Goal: Task Accomplishment & Management: Manage account settings

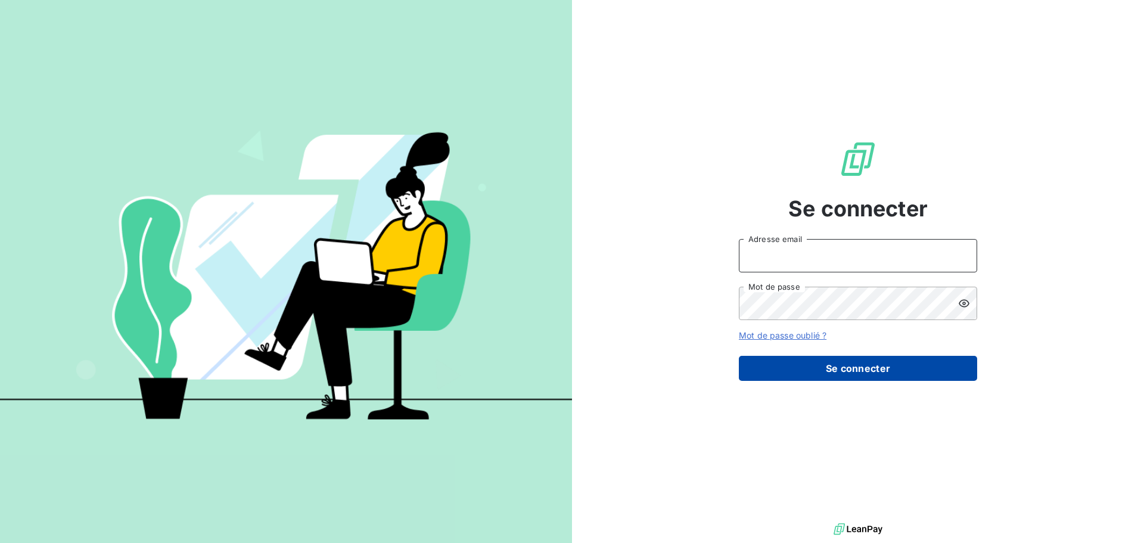
type input "[EMAIL_ADDRESS][DOMAIN_NAME]"
click at [865, 374] on button "Se connecter" at bounding box center [858, 368] width 238 height 25
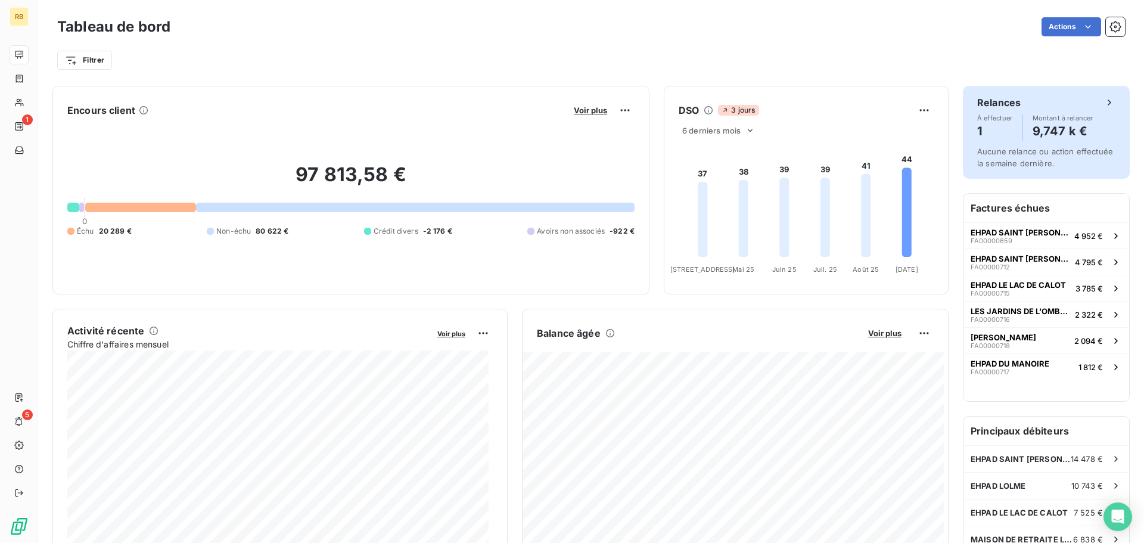
click at [1035, 119] on span "Montant à relancer" at bounding box center [1063, 117] width 61 height 7
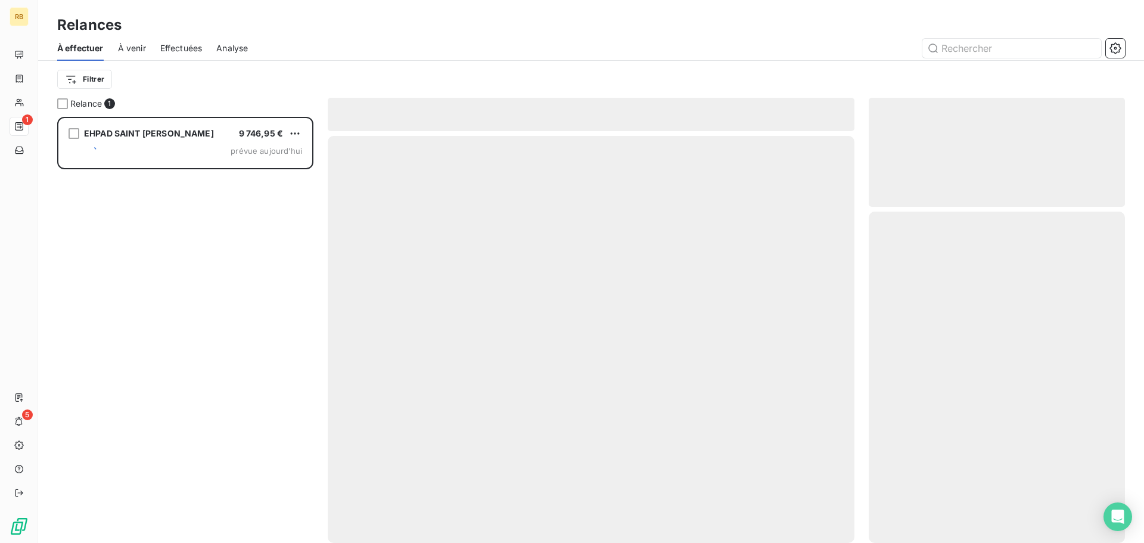
scroll to position [417, 247]
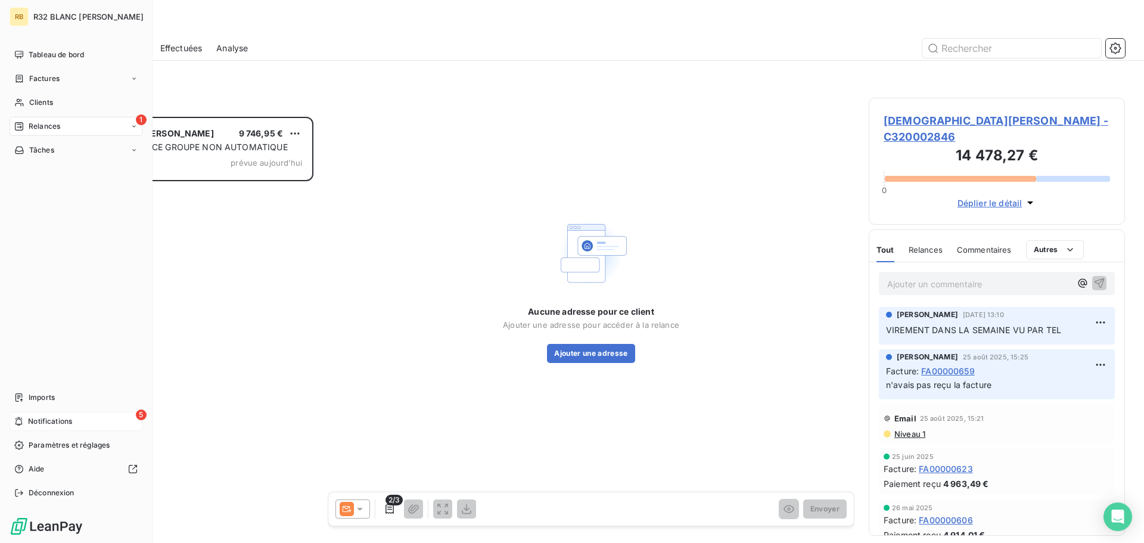
click at [58, 419] on span "Notifications" at bounding box center [50, 421] width 44 height 11
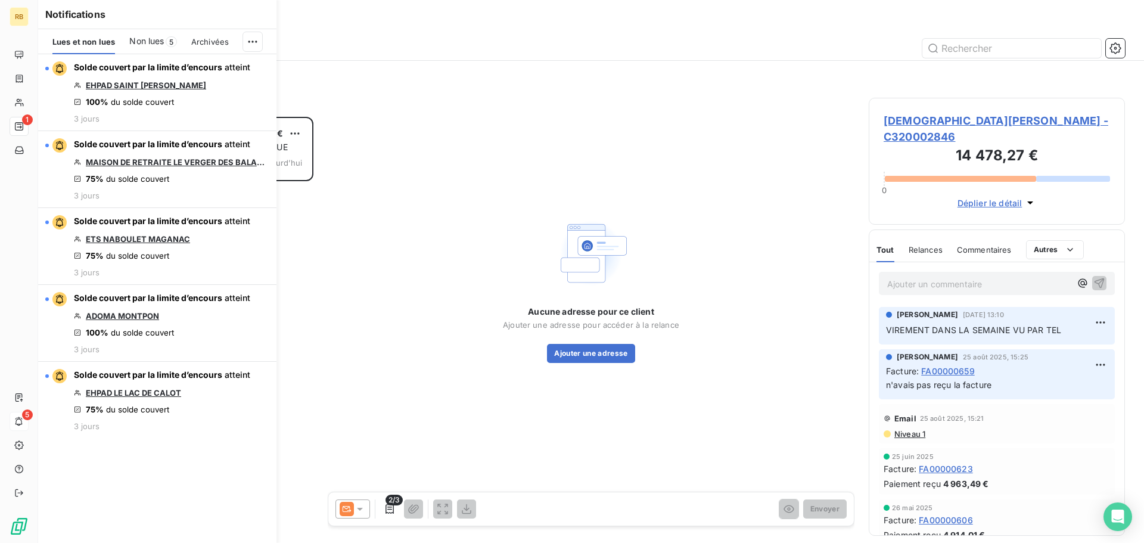
click at [557, 128] on div "Aucune adresse pour ce client Ajouter une adresse pour accéder à la relance Ajo…" at bounding box center [591, 289] width 527 height 382
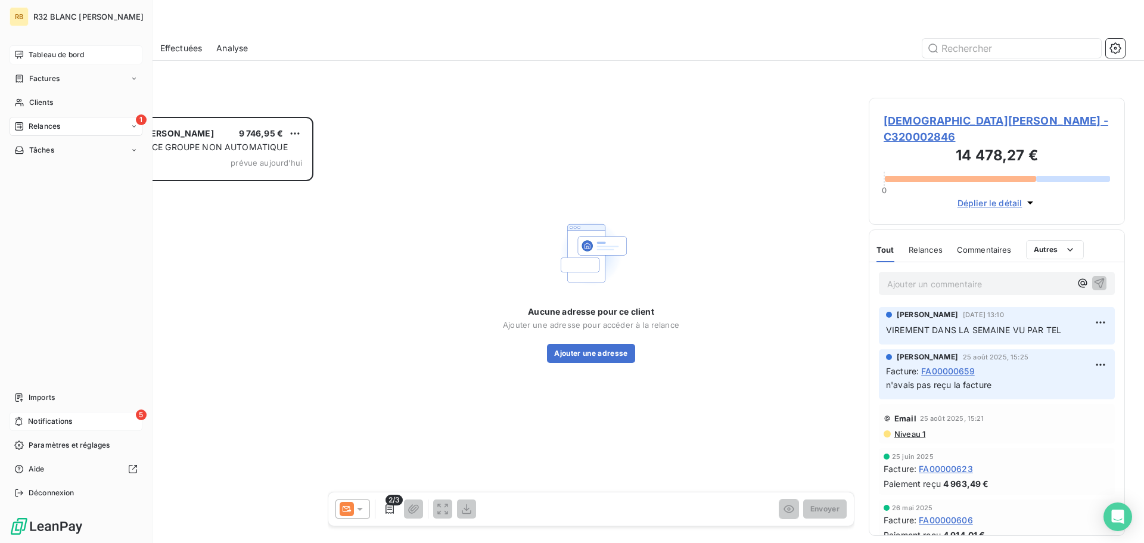
click at [34, 57] on span "Tableau de bord" at bounding box center [56, 54] width 55 height 11
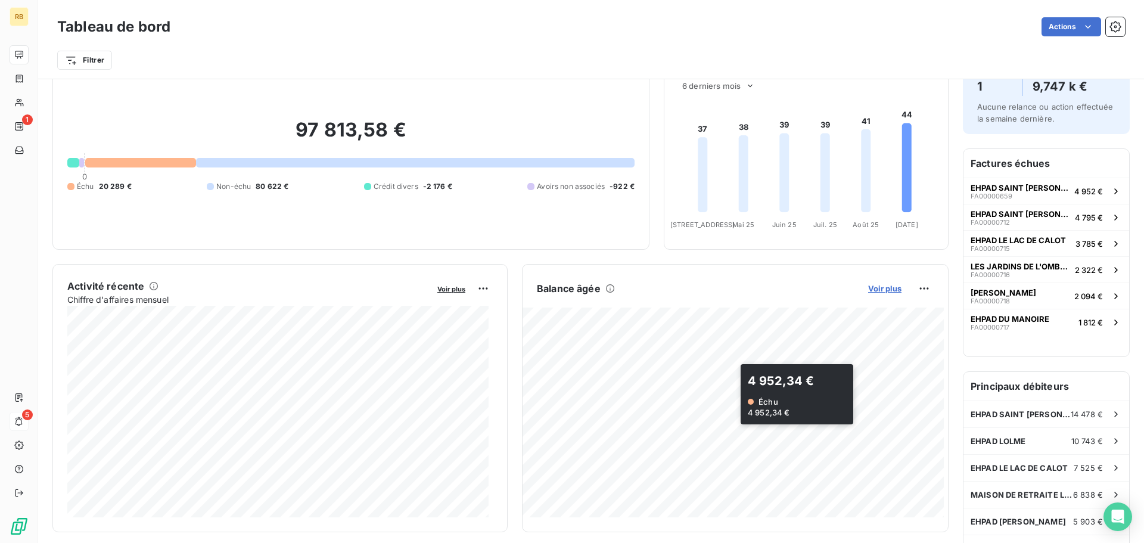
scroll to position [61, 0]
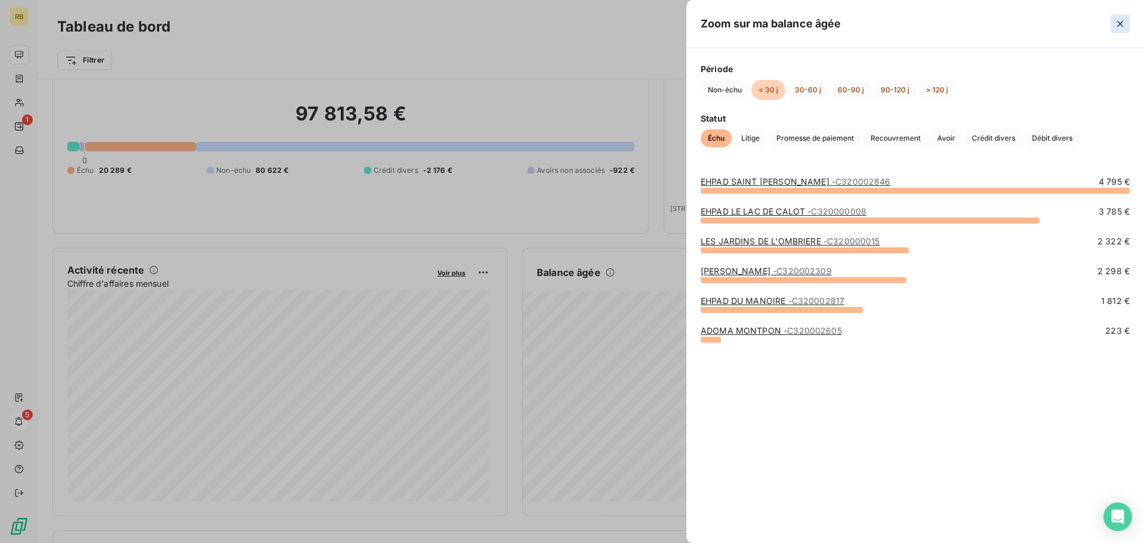
click at [1119, 24] on icon "button" at bounding box center [1121, 24] width 6 height 6
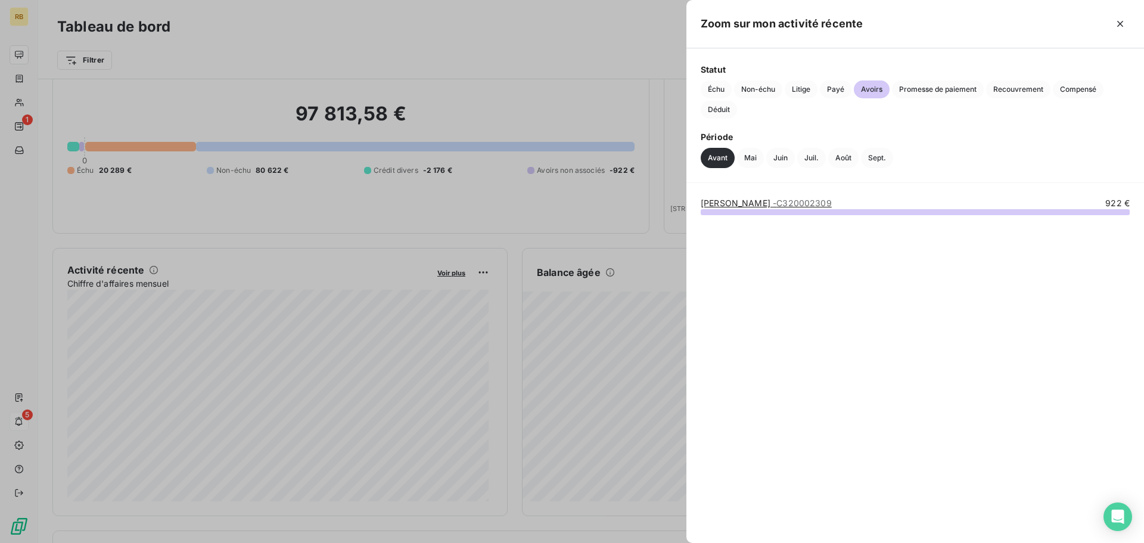
click at [535, 101] on div at bounding box center [572, 271] width 1144 height 543
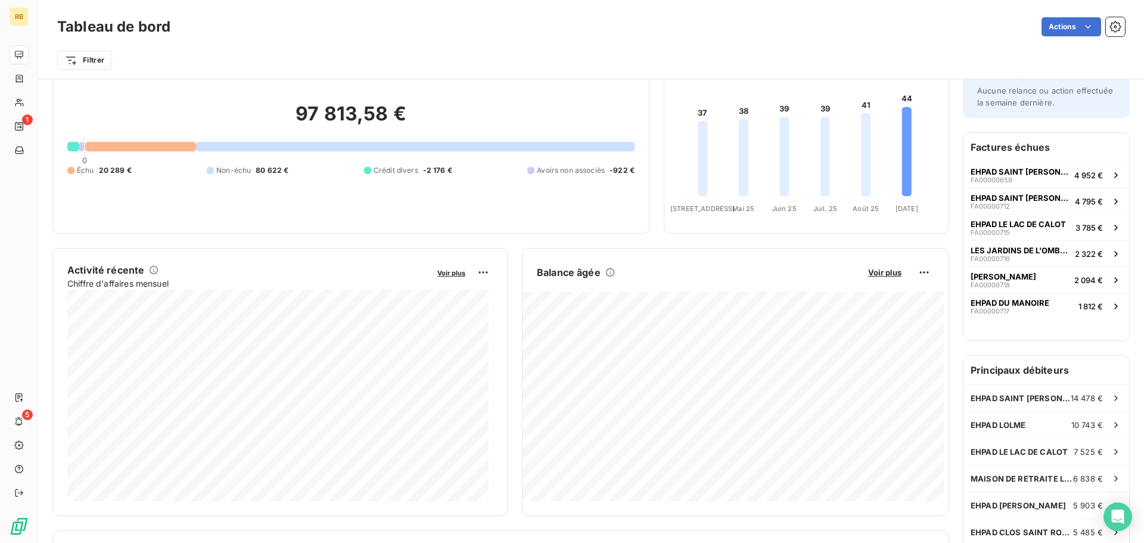
click at [106, 146] on div at bounding box center [140, 147] width 110 height 10
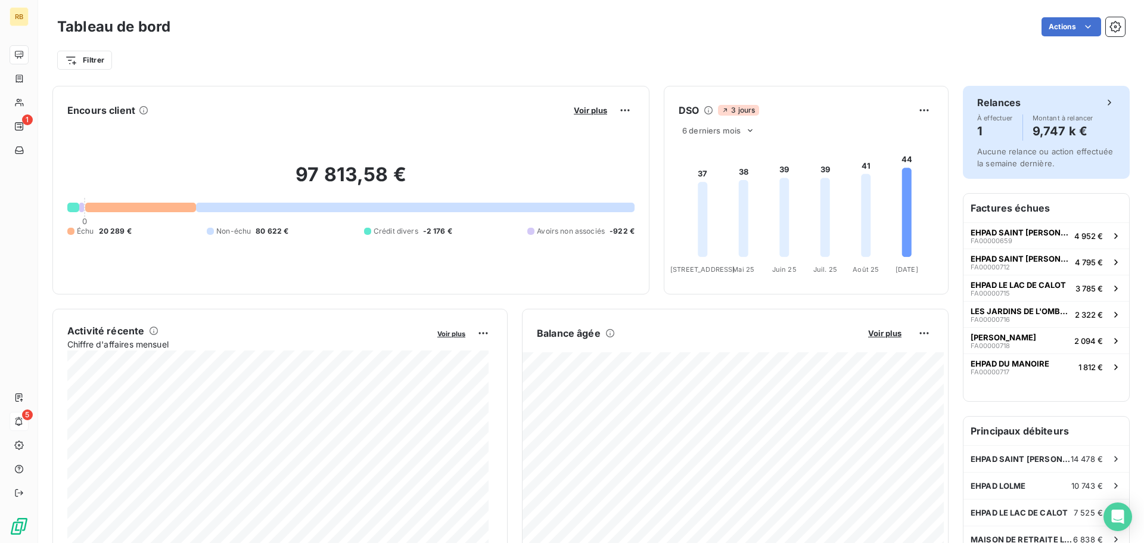
click at [1056, 125] on h4 "9,747 k €" at bounding box center [1063, 131] width 61 height 19
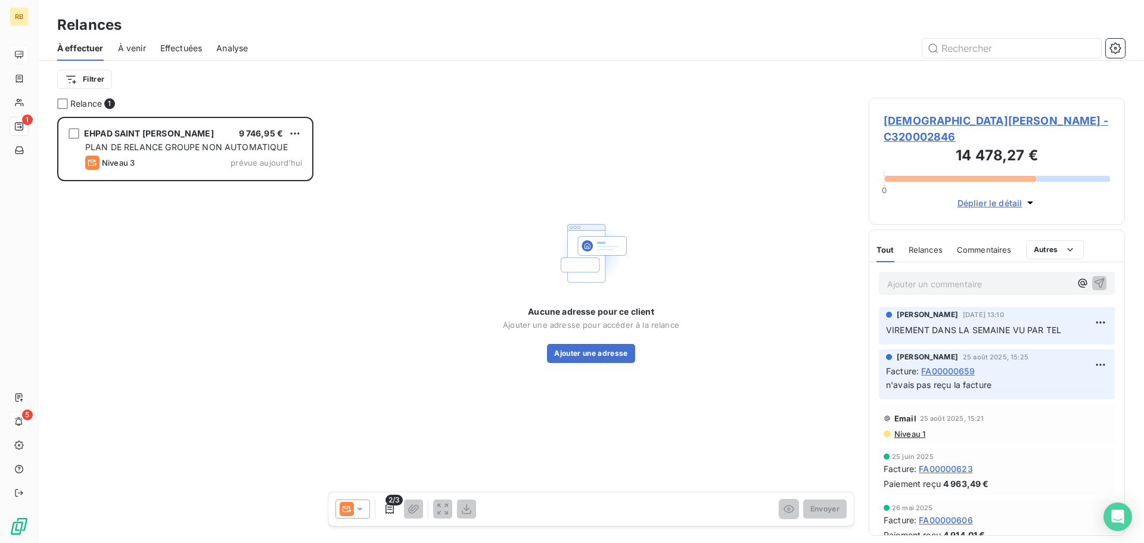
scroll to position [417, 247]
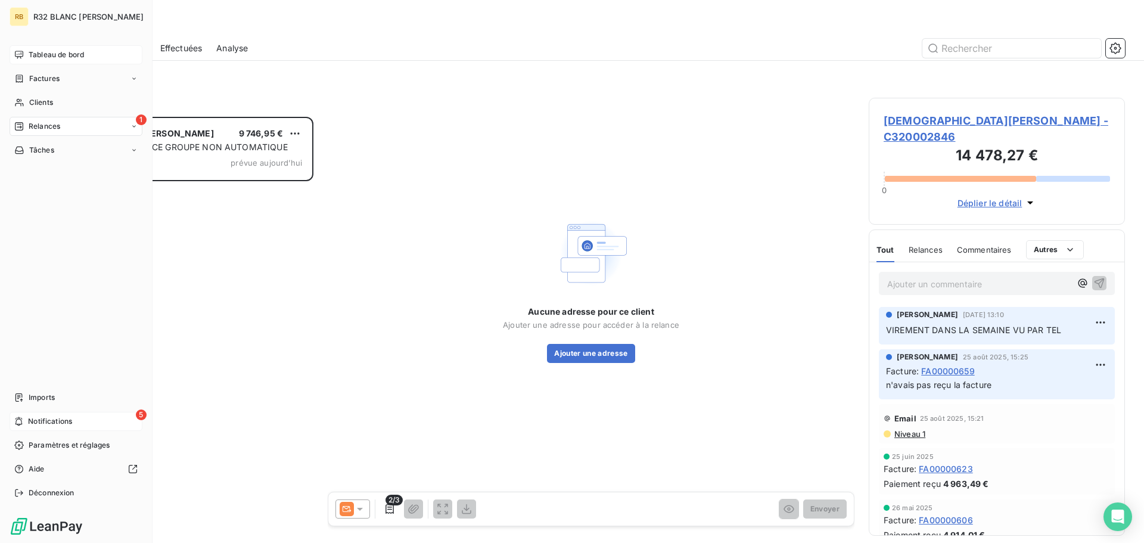
click at [21, 52] on icon at bounding box center [19, 55] width 10 height 10
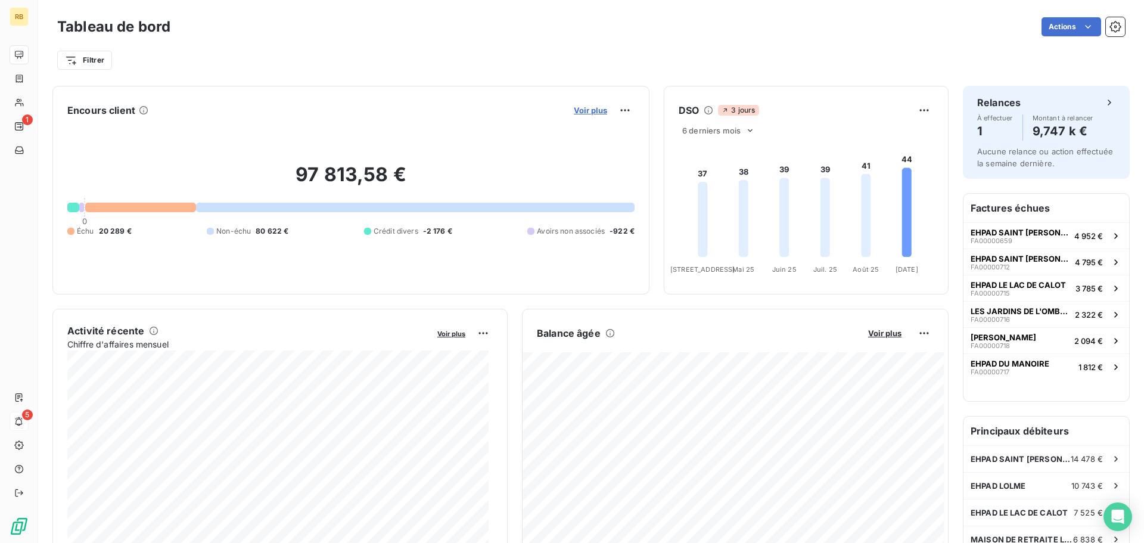
click at [597, 111] on span "Voir plus" at bounding box center [590, 110] width 33 height 10
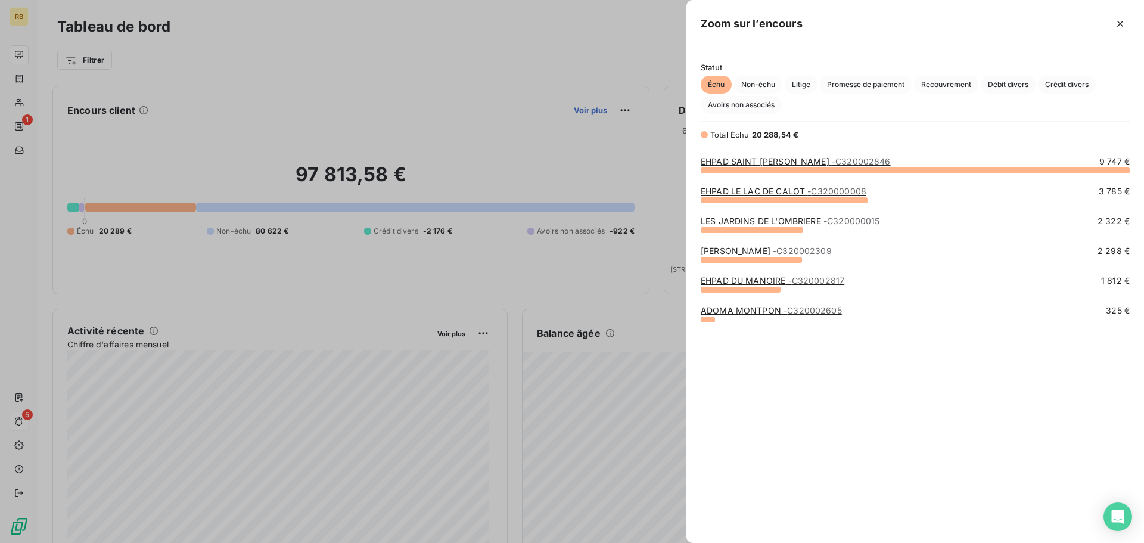
scroll to position [364, 449]
click at [766, 86] on span "Non-échu" at bounding box center [758, 85] width 48 height 18
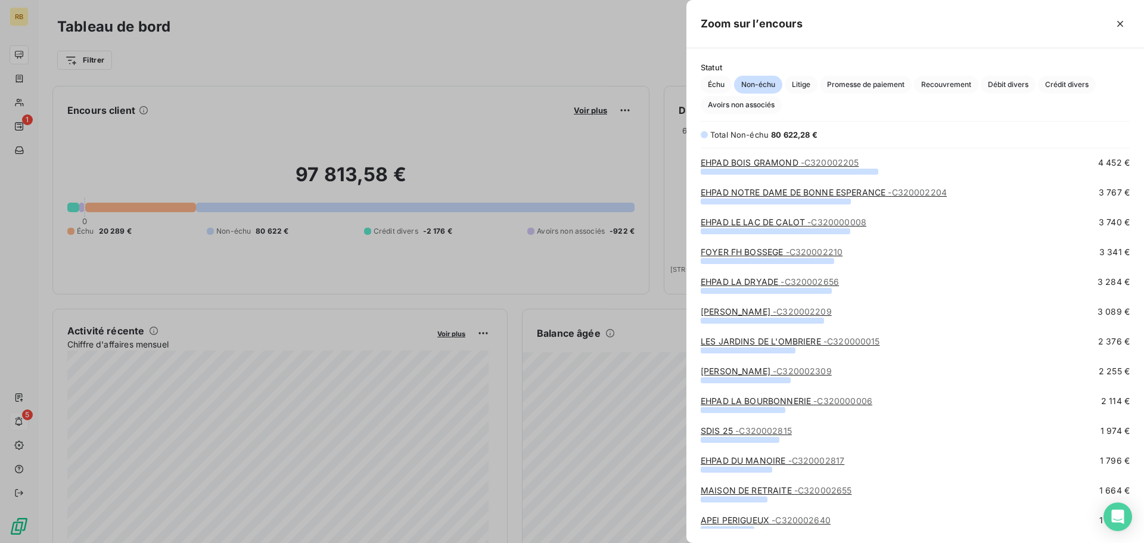
scroll to position [0, 0]
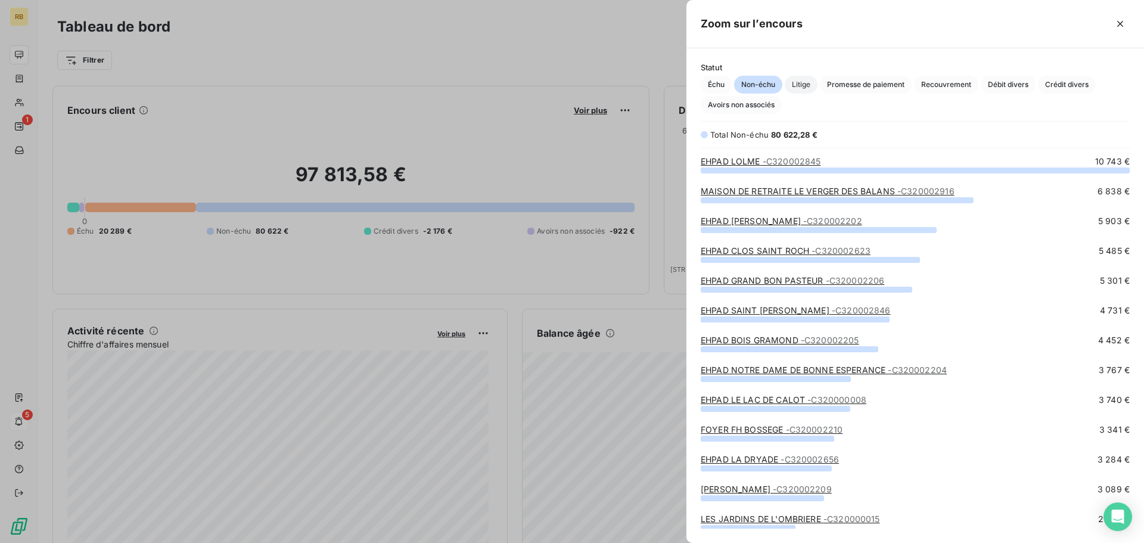
click at [800, 82] on span "Litige" at bounding box center [801, 85] width 33 height 18
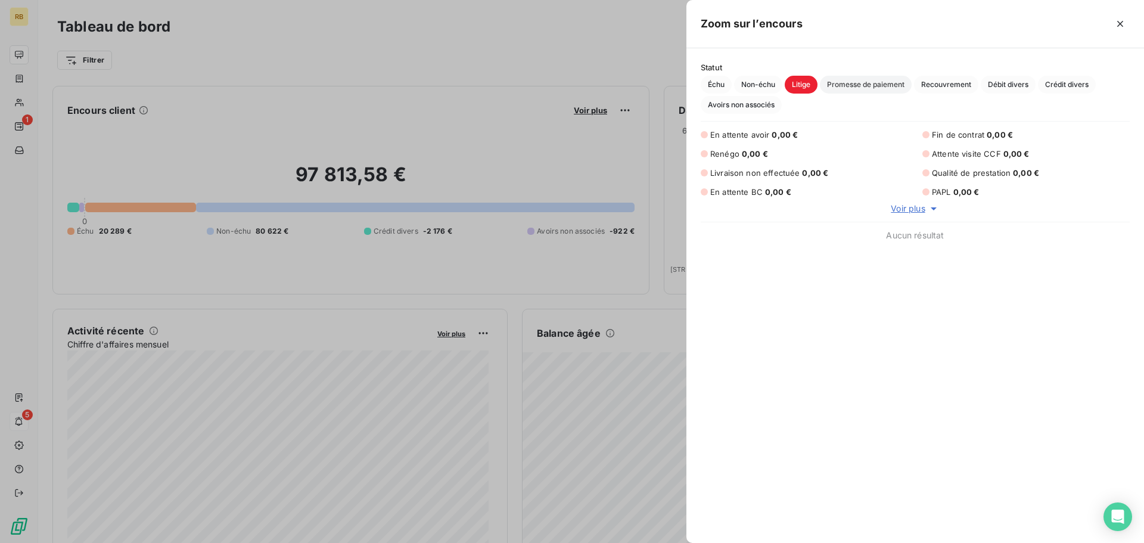
click at [859, 85] on span "Promesse de paiement" at bounding box center [866, 85] width 92 height 18
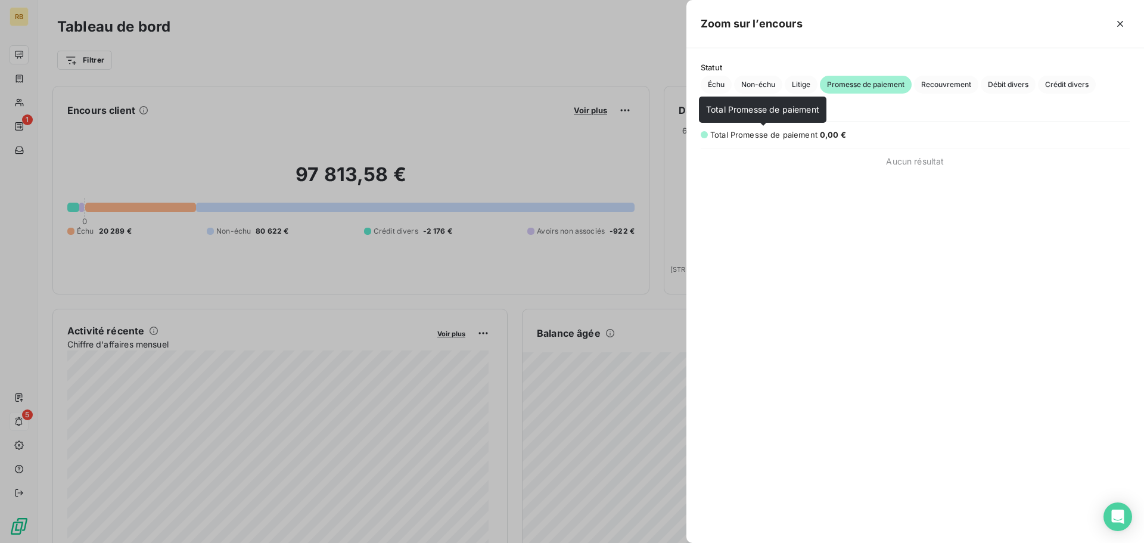
click at [784, 134] on span "Total Promesse de paiement" at bounding box center [763, 135] width 107 height 10
click at [703, 134] on div at bounding box center [704, 134] width 7 height 7
click at [945, 83] on span "Recouvrement" at bounding box center [946, 85] width 64 height 18
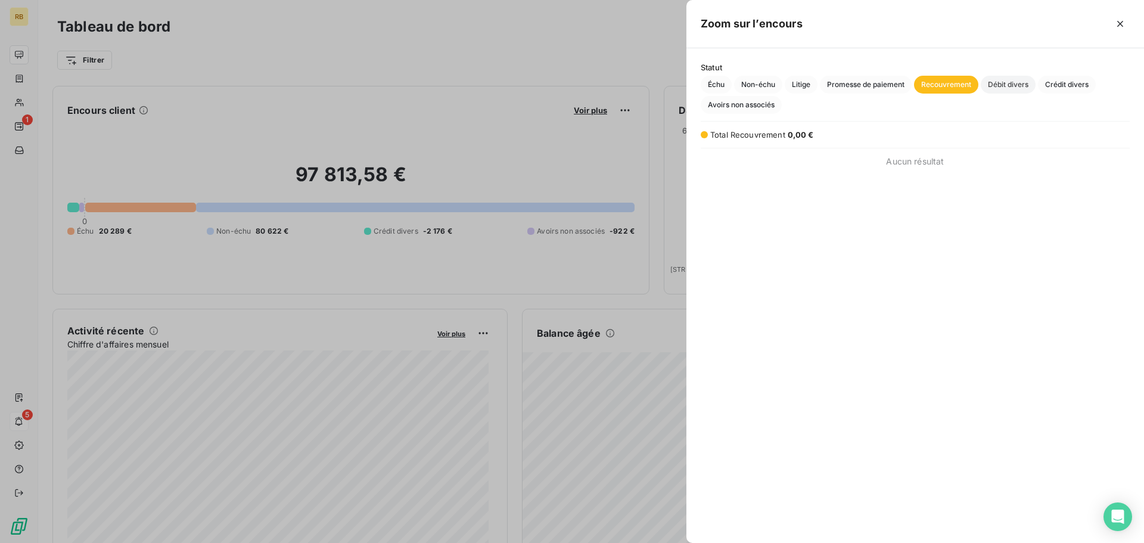
click at [1000, 83] on span "Débit divers" at bounding box center [1008, 85] width 55 height 18
click at [1063, 82] on span "Crédit divers" at bounding box center [1067, 85] width 58 height 18
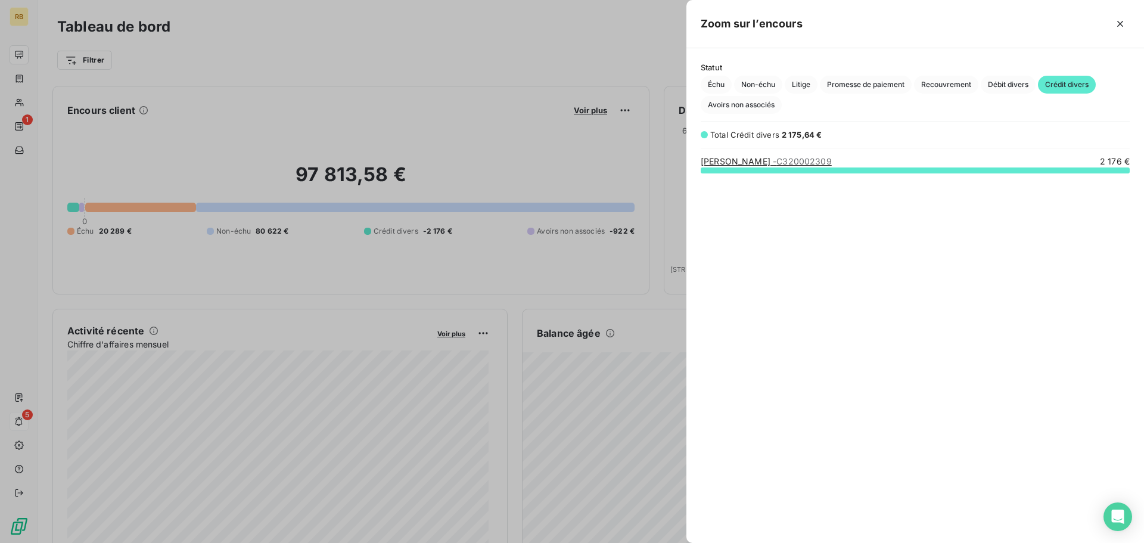
scroll to position [364, 449]
click at [715, 81] on span "Échu" at bounding box center [716, 85] width 31 height 18
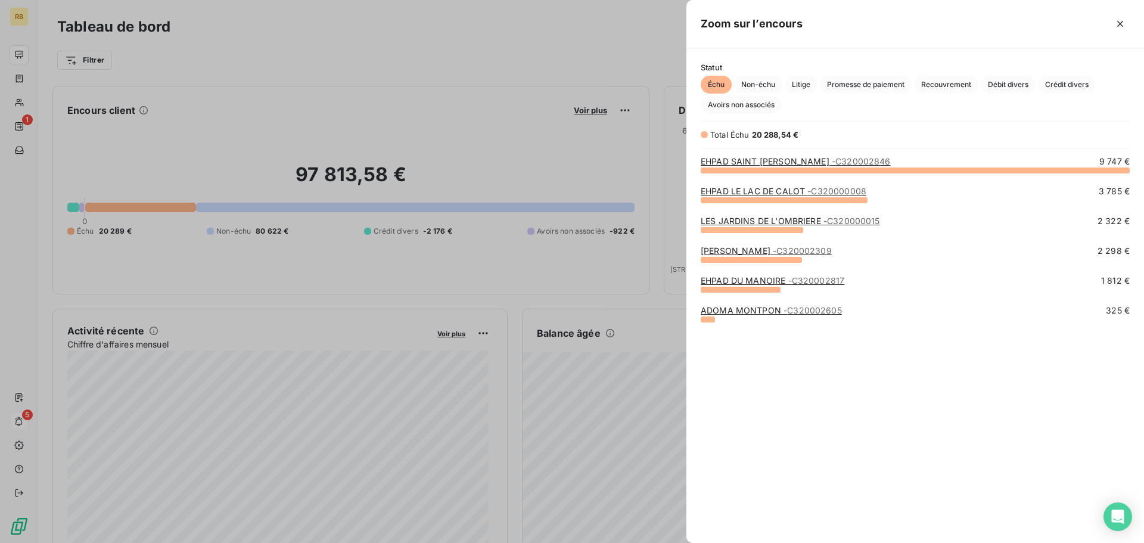
click at [749, 166] on link "[DEMOGRAPHIC_DATA][PERSON_NAME] - C320002846" at bounding box center [796, 161] width 190 height 10
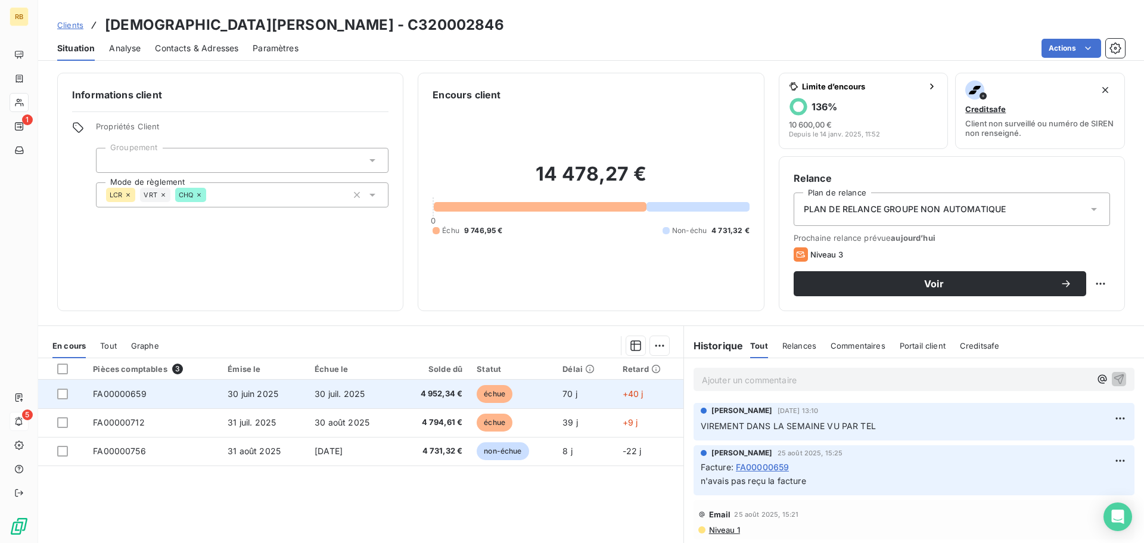
click at [489, 392] on span "échue" at bounding box center [495, 394] width 36 height 18
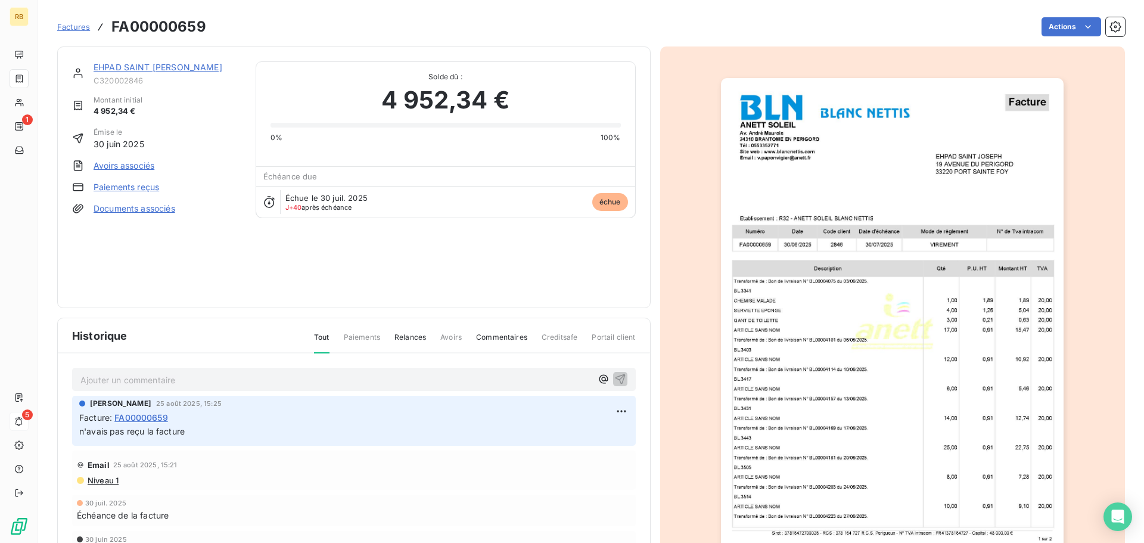
click at [495, 339] on span "Commentaires" at bounding box center [501, 342] width 51 height 20
click at [401, 335] on span "Relances" at bounding box center [411, 342] width 32 height 20
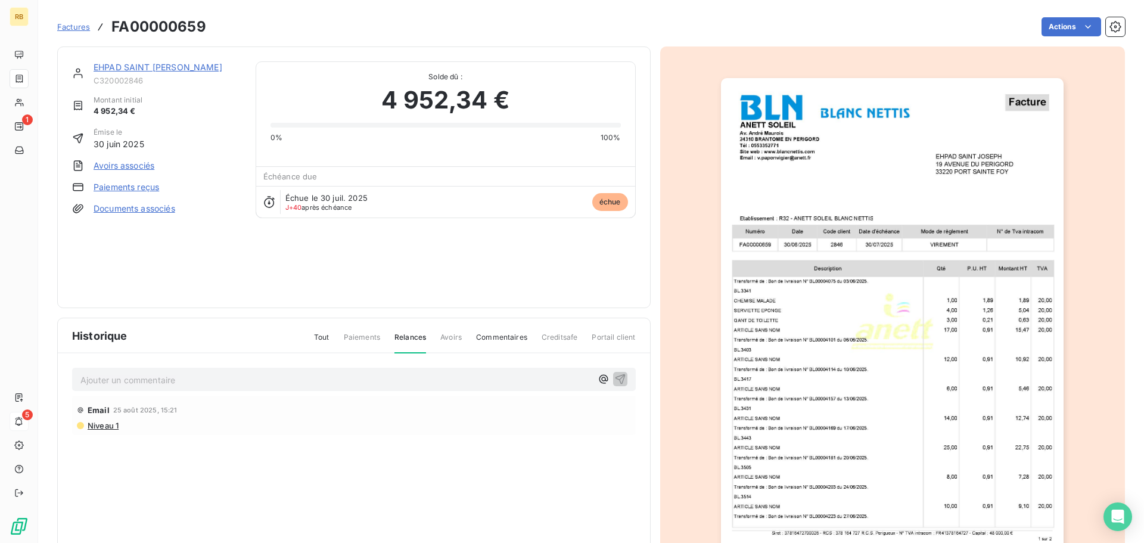
click at [315, 338] on span "Tout" at bounding box center [321, 342] width 15 height 20
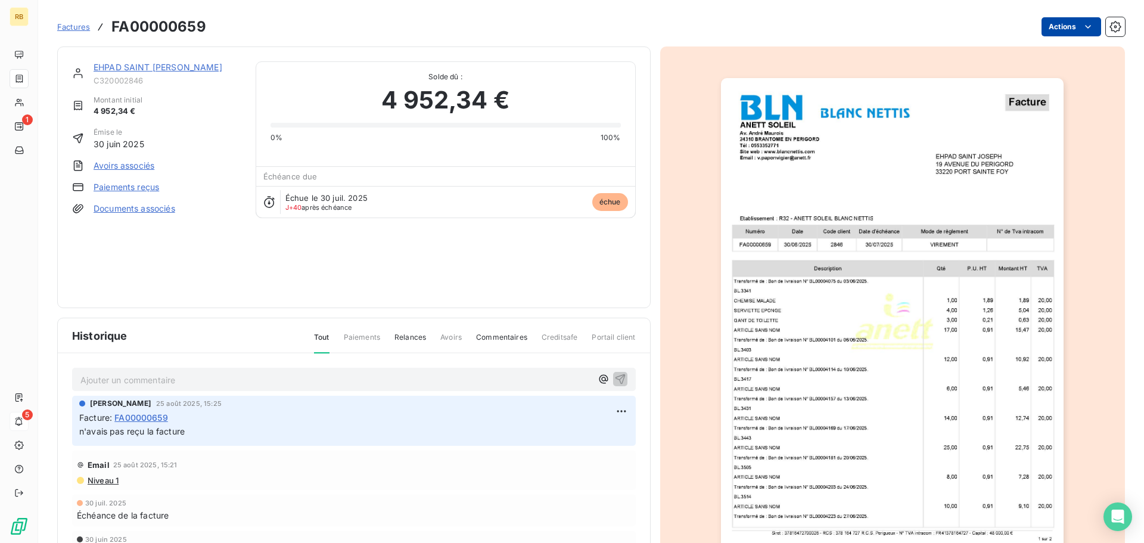
click at [1061, 25] on html "RB 1 5 Factures FA00000659 Actions EHPAD SAINT [PERSON_NAME] C320002846 Montant…" at bounding box center [572, 271] width 1144 height 543
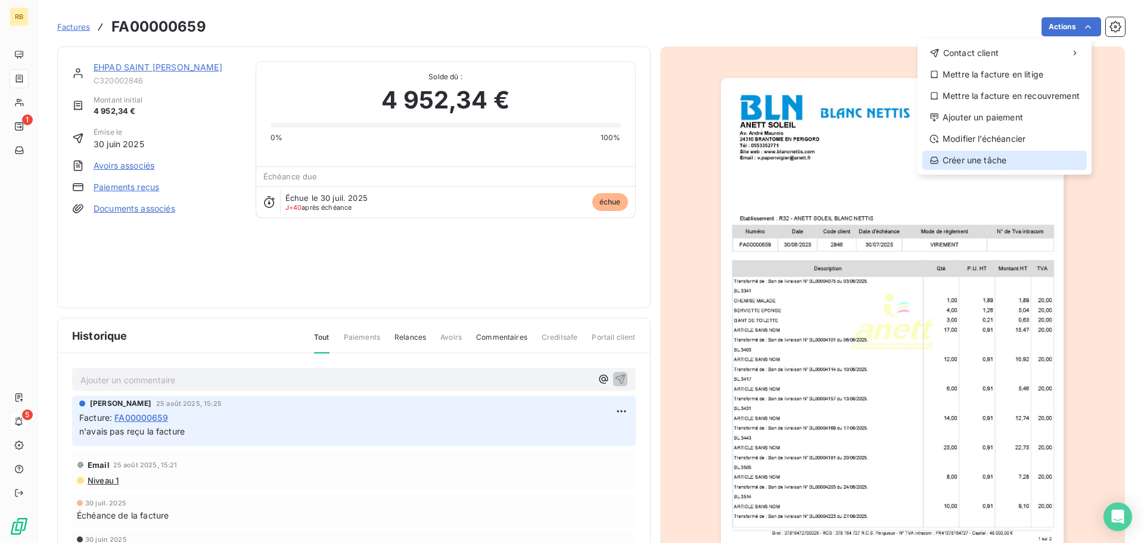
click at [959, 159] on div "Créer une tâche" at bounding box center [1005, 160] width 165 height 19
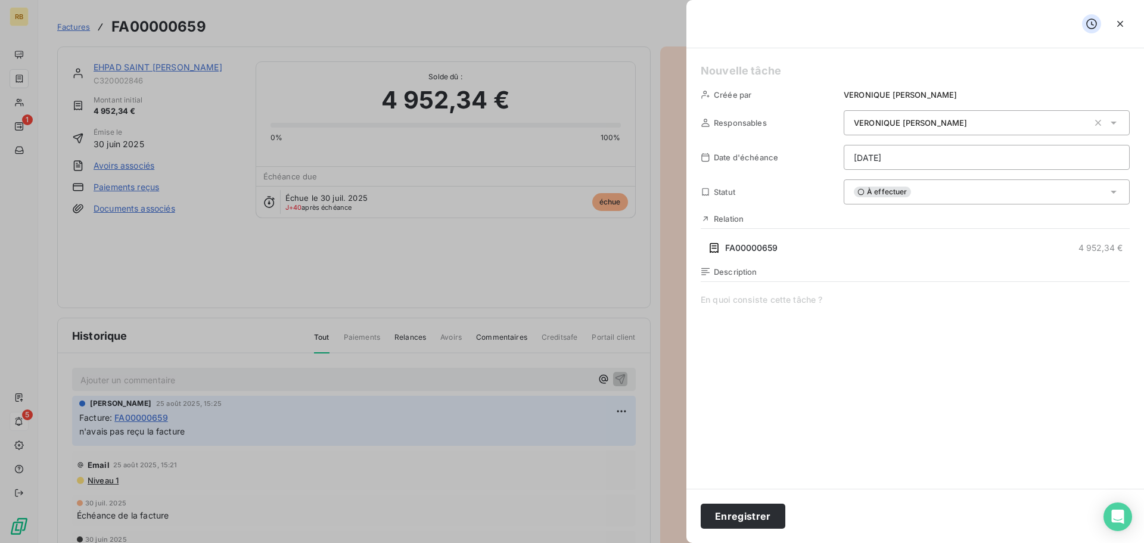
click at [1111, 192] on icon at bounding box center [1114, 192] width 6 height 3
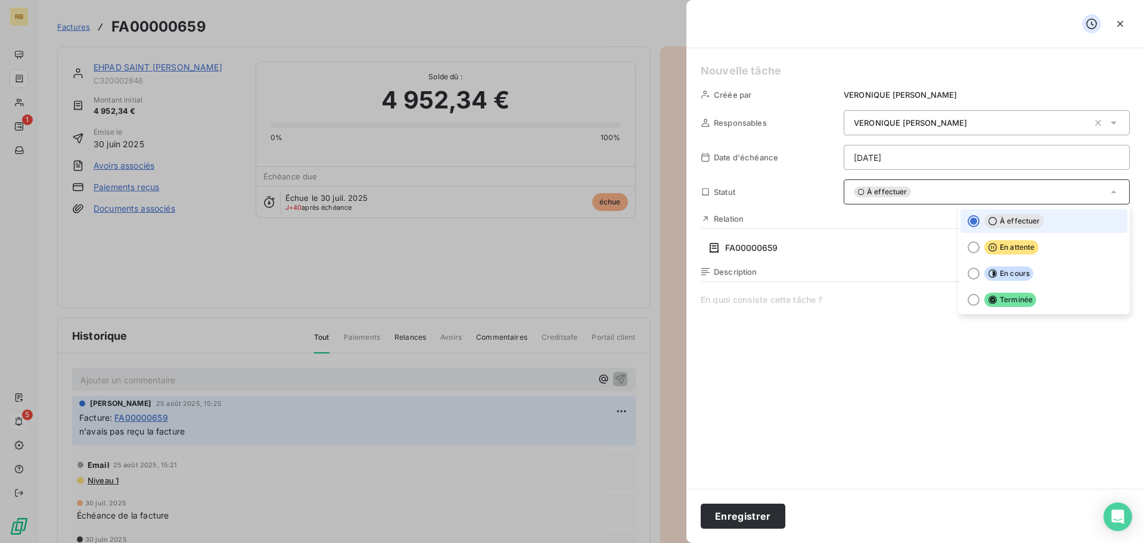
click at [1108, 192] on icon at bounding box center [1114, 192] width 12 height 12
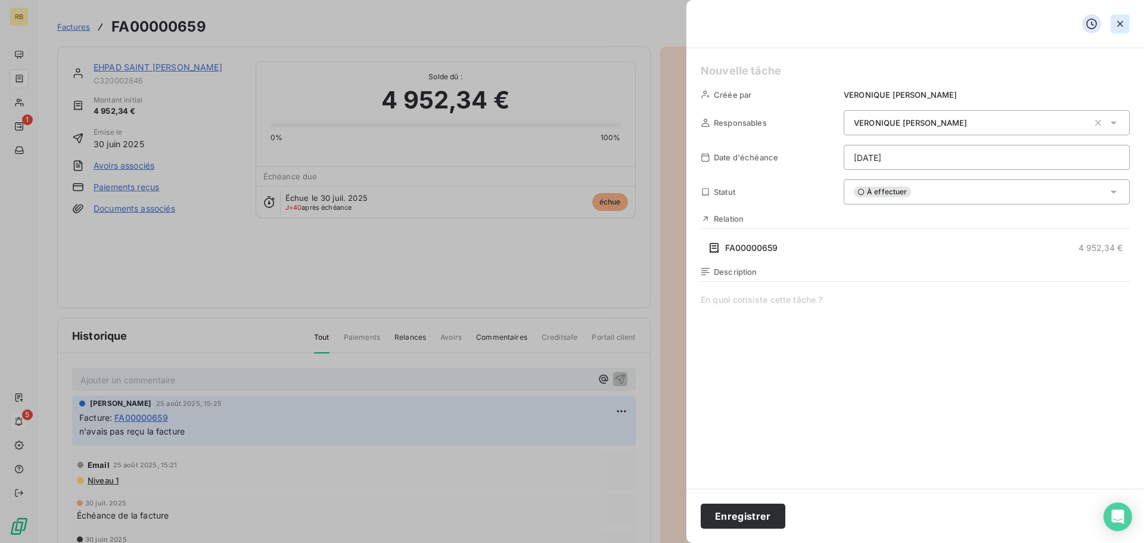
click at [1119, 20] on icon "button" at bounding box center [1121, 24] width 12 height 12
